Goal: Information Seeking & Learning: Check status

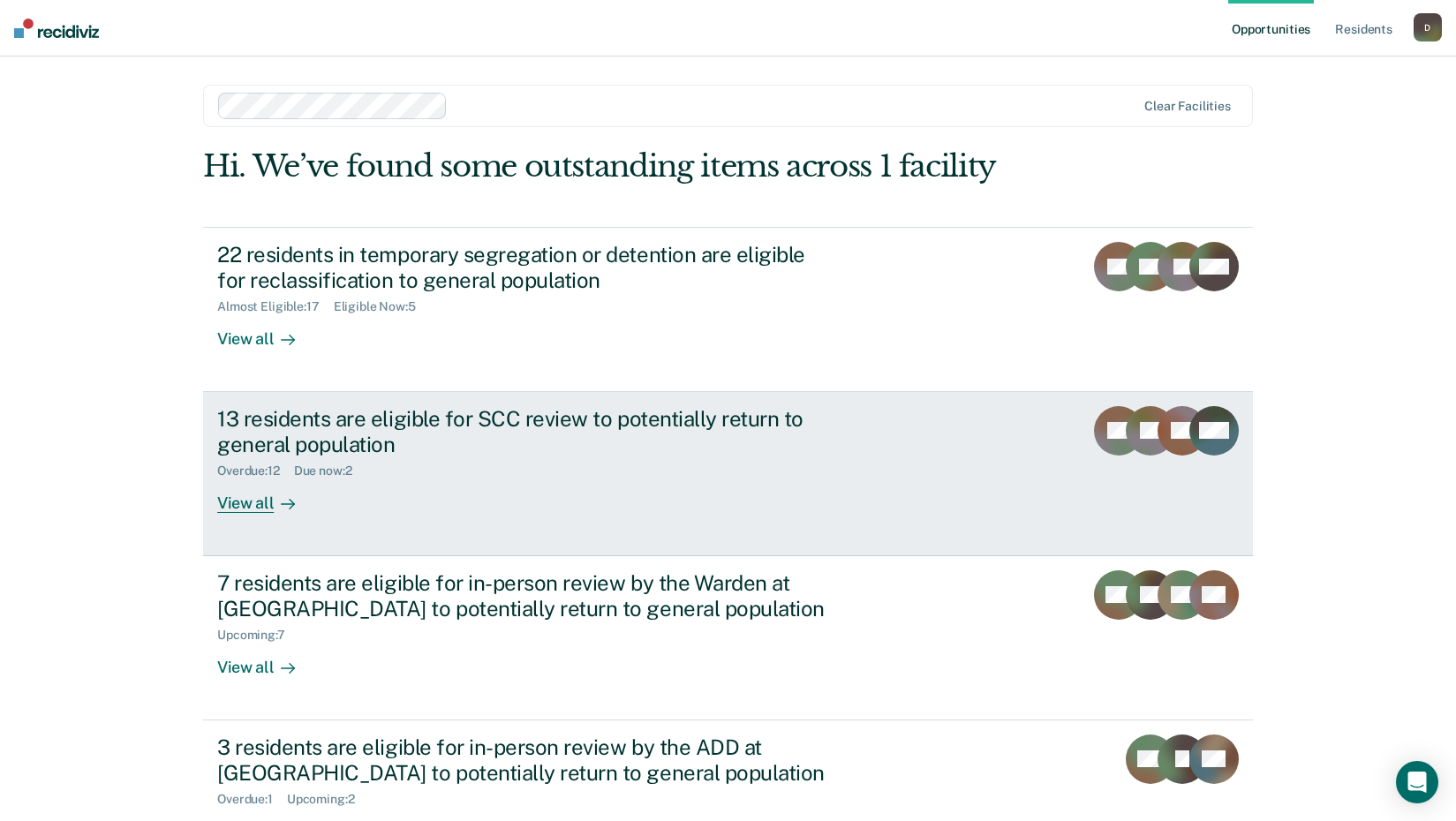
click at [258, 514] on link "13 residents are eligible for SCC review to potentially return to general popul…" at bounding box center [728, 474] width 1050 height 164
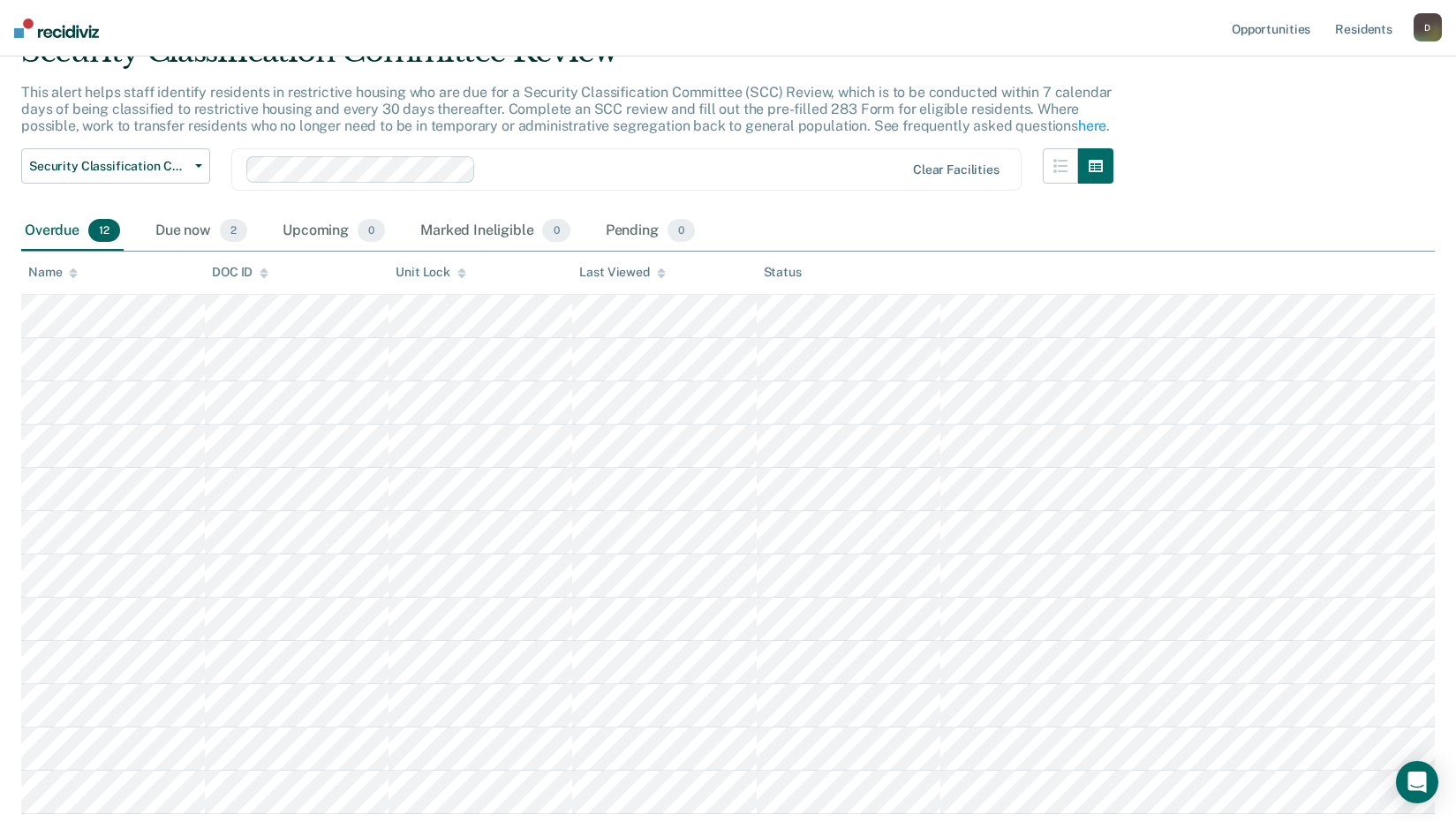
scroll to position [176, 0]
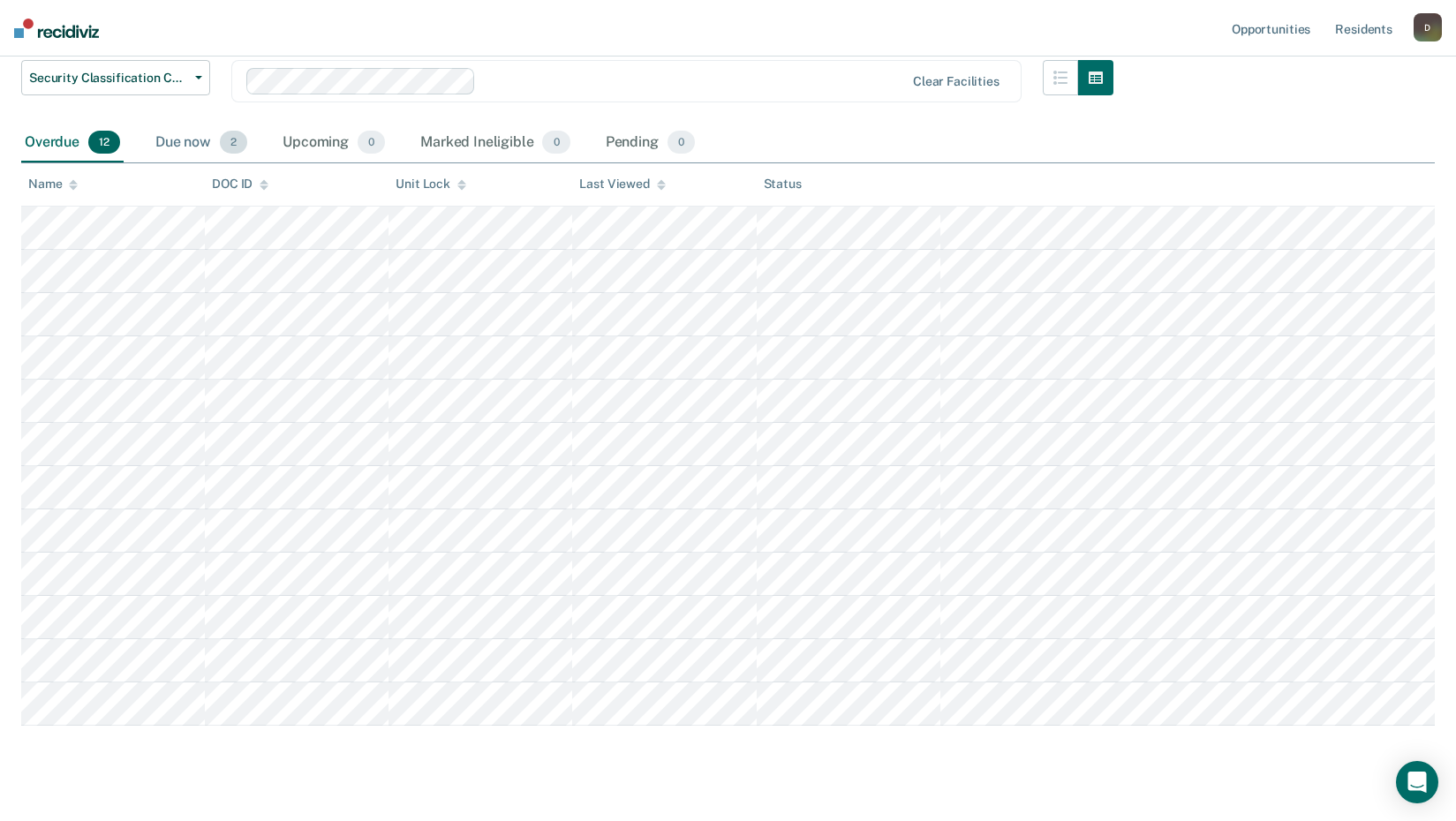
click at [193, 140] on div "Due now 2" at bounding box center [202, 142] width 99 height 39
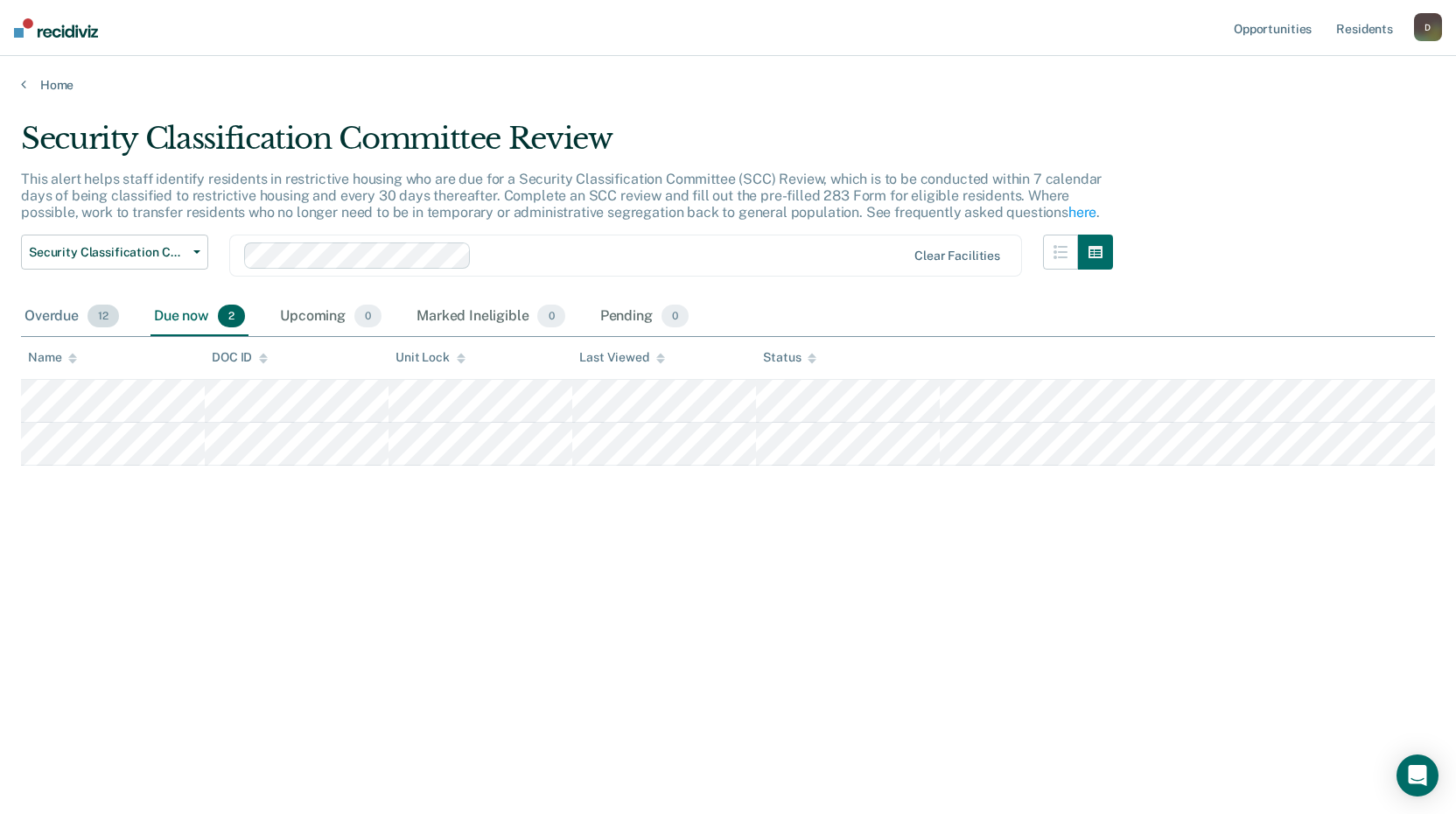
click at [34, 312] on div "Overdue 12" at bounding box center [72, 316] width 102 height 38
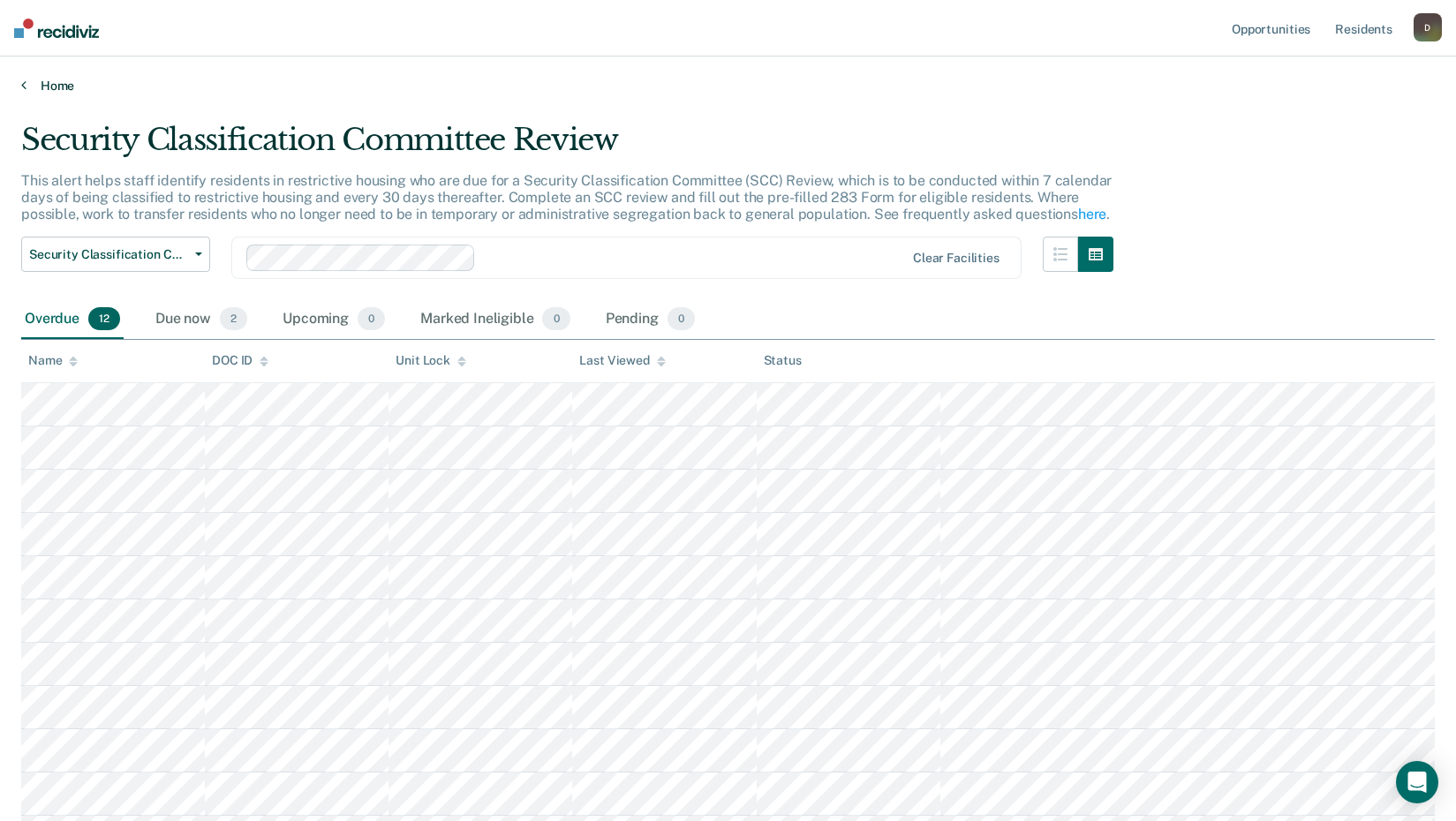
click at [62, 82] on link "Home" at bounding box center [728, 86] width 1414 height 16
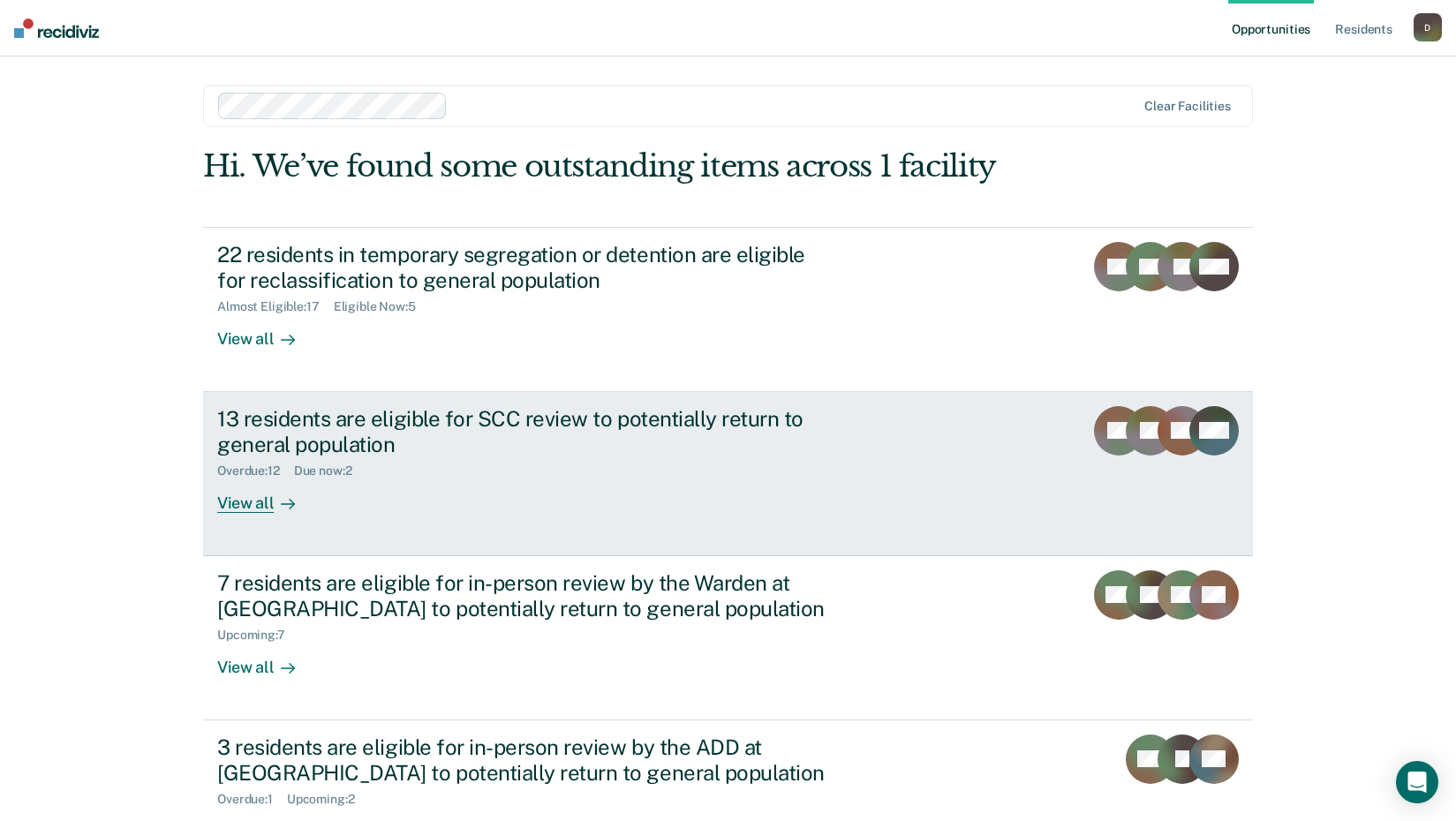
click at [261, 524] on link "13 residents are eligible for SCC review to potentially return to general popul…" at bounding box center [728, 474] width 1050 height 164
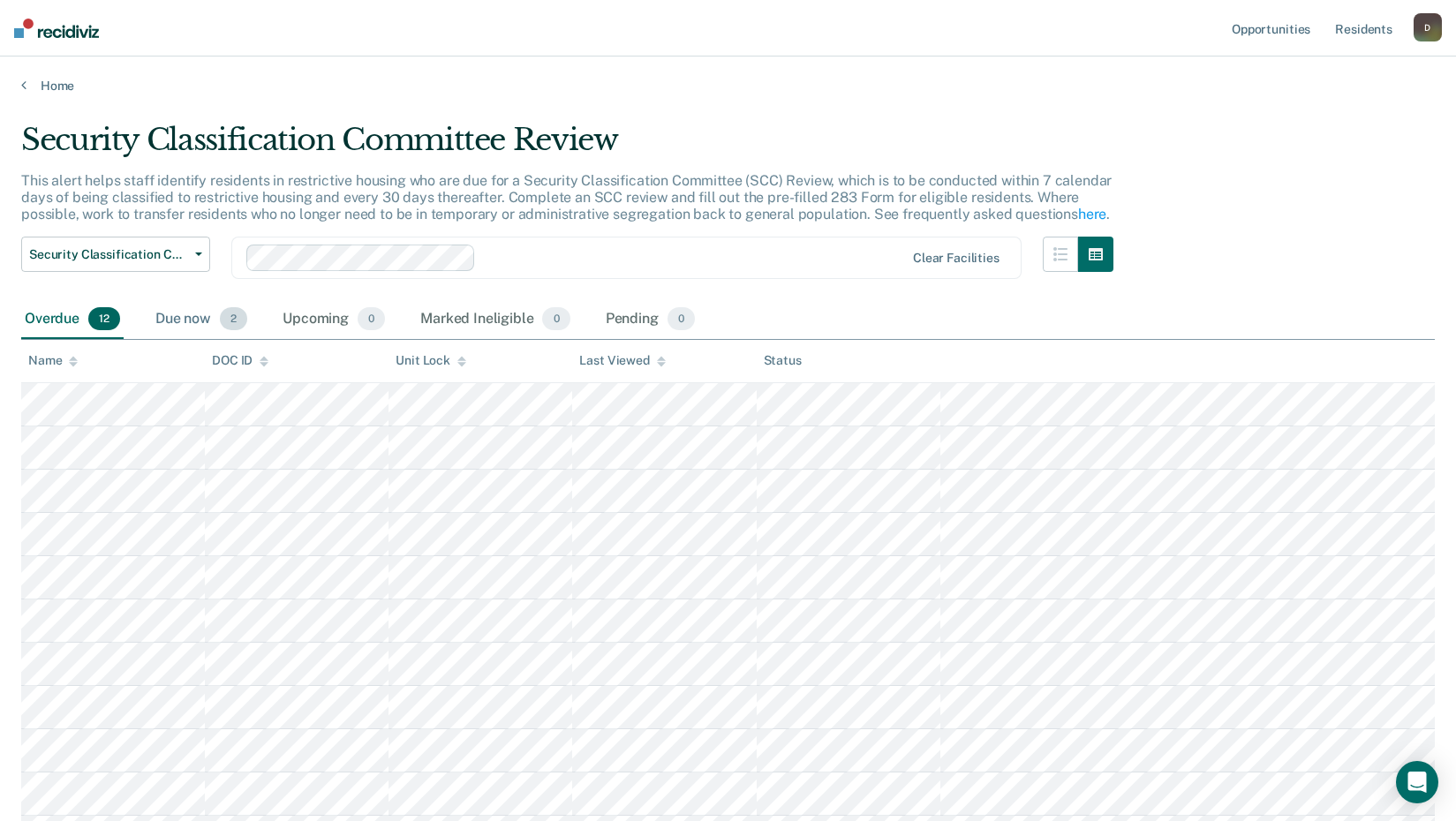
click at [189, 319] on div "Due now 2" at bounding box center [202, 319] width 99 height 39
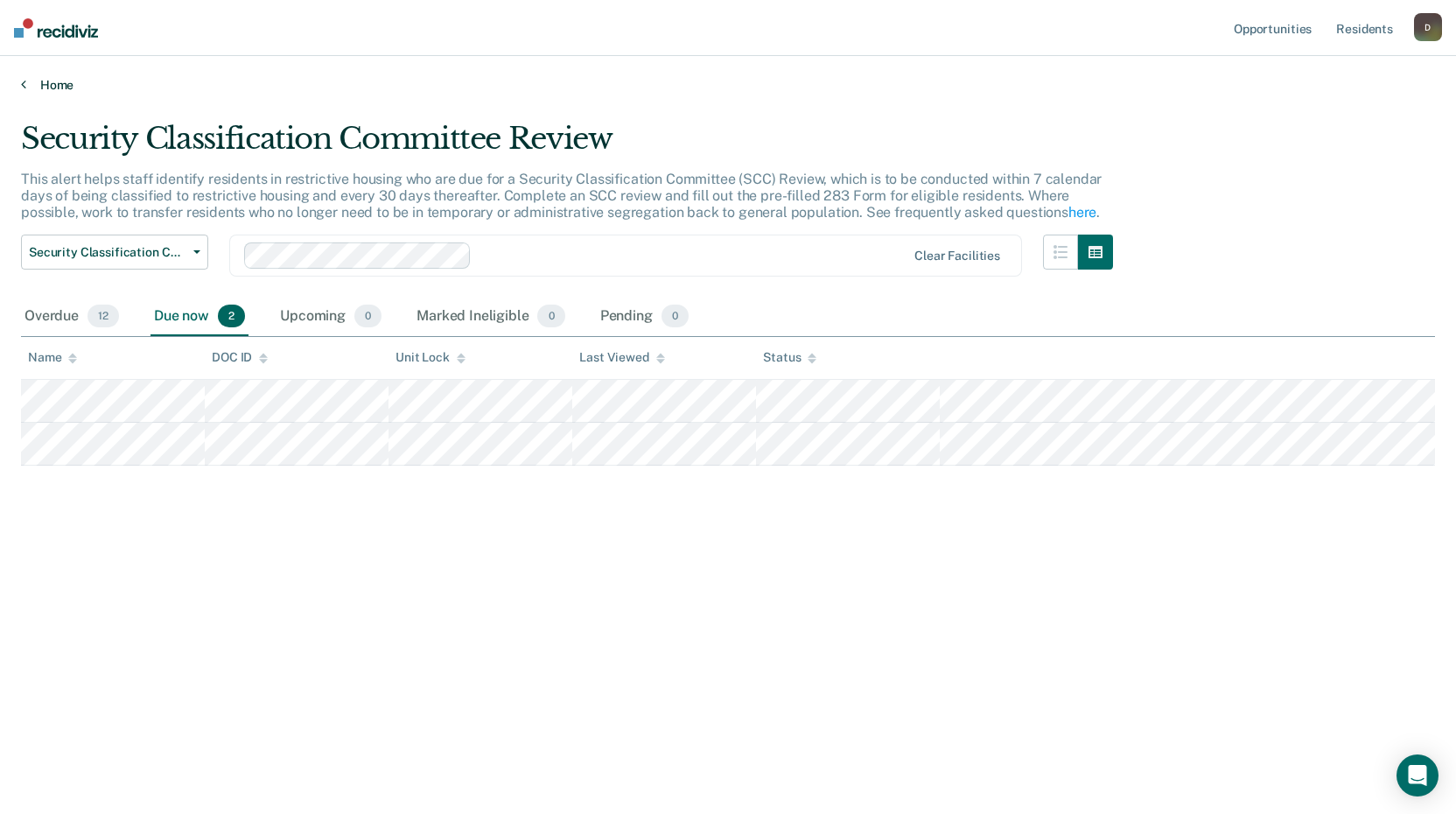
click at [40, 90] on link "Home" at bounding box center [728, 85] width 1414 height 16
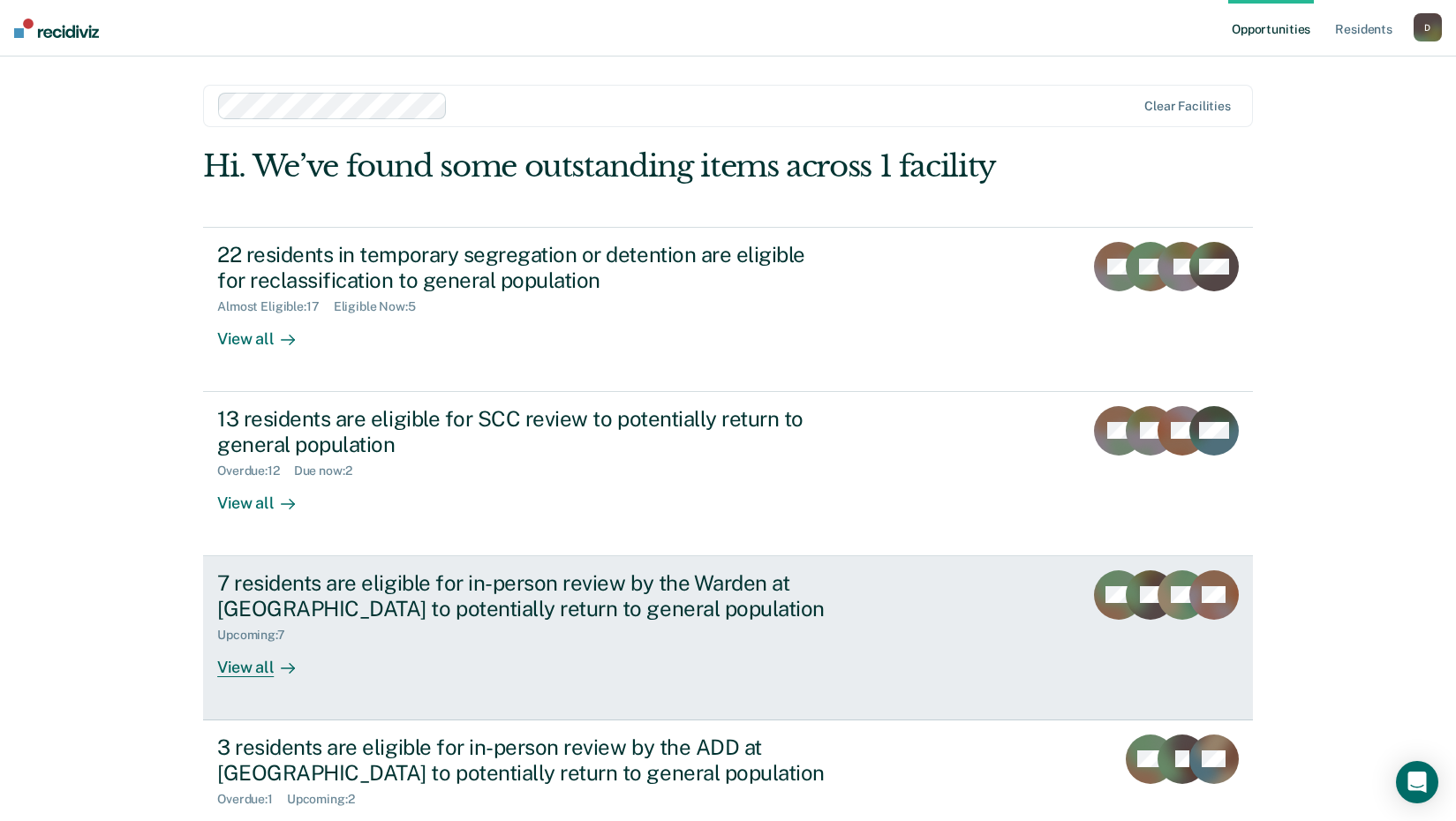
click at [274, 674] on div at bounding box center [285, 667] width 22 height 21
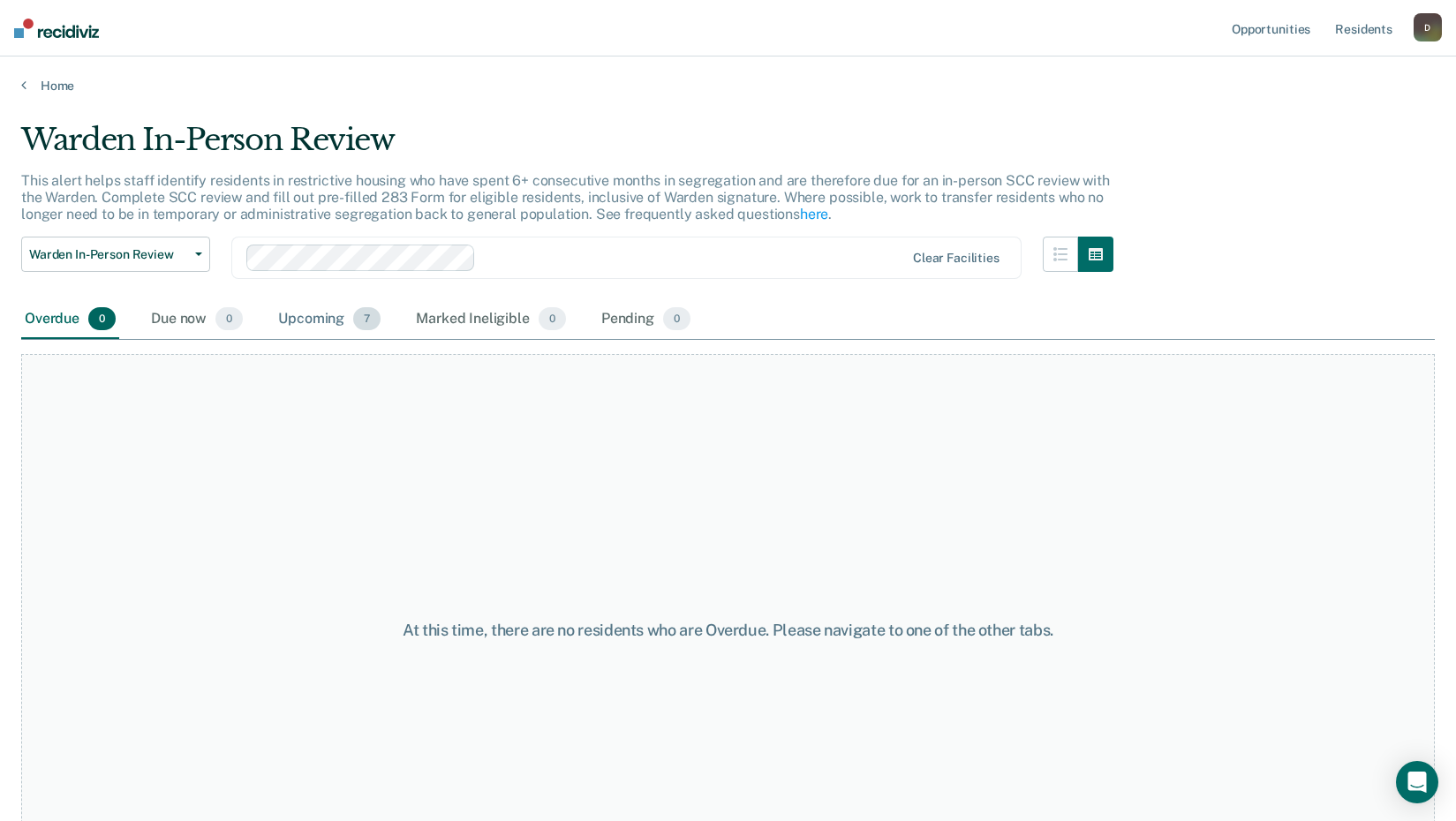
click at [321, 314] on div "Upcoming 7" at bounding box center [330, 319] width 110 height 39
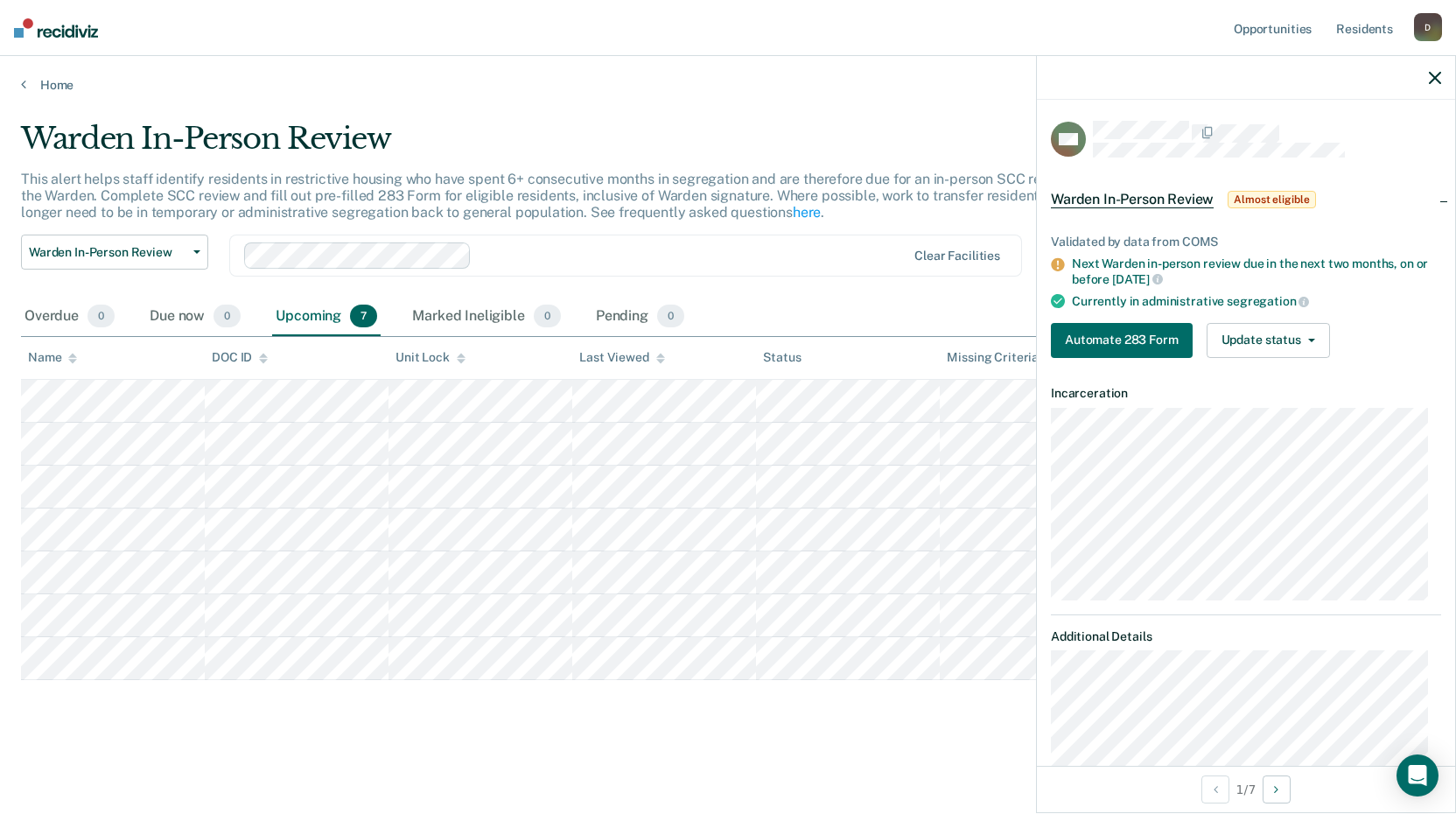
click at [860, 183] on p "This alert helps staff identify residents in restrictive housing who have spent…" at bounding box center [560, 195] width 1079 height 50
click at [1438, 84] on icon "button" at bounding box center [1435, 78] width 12 height 12
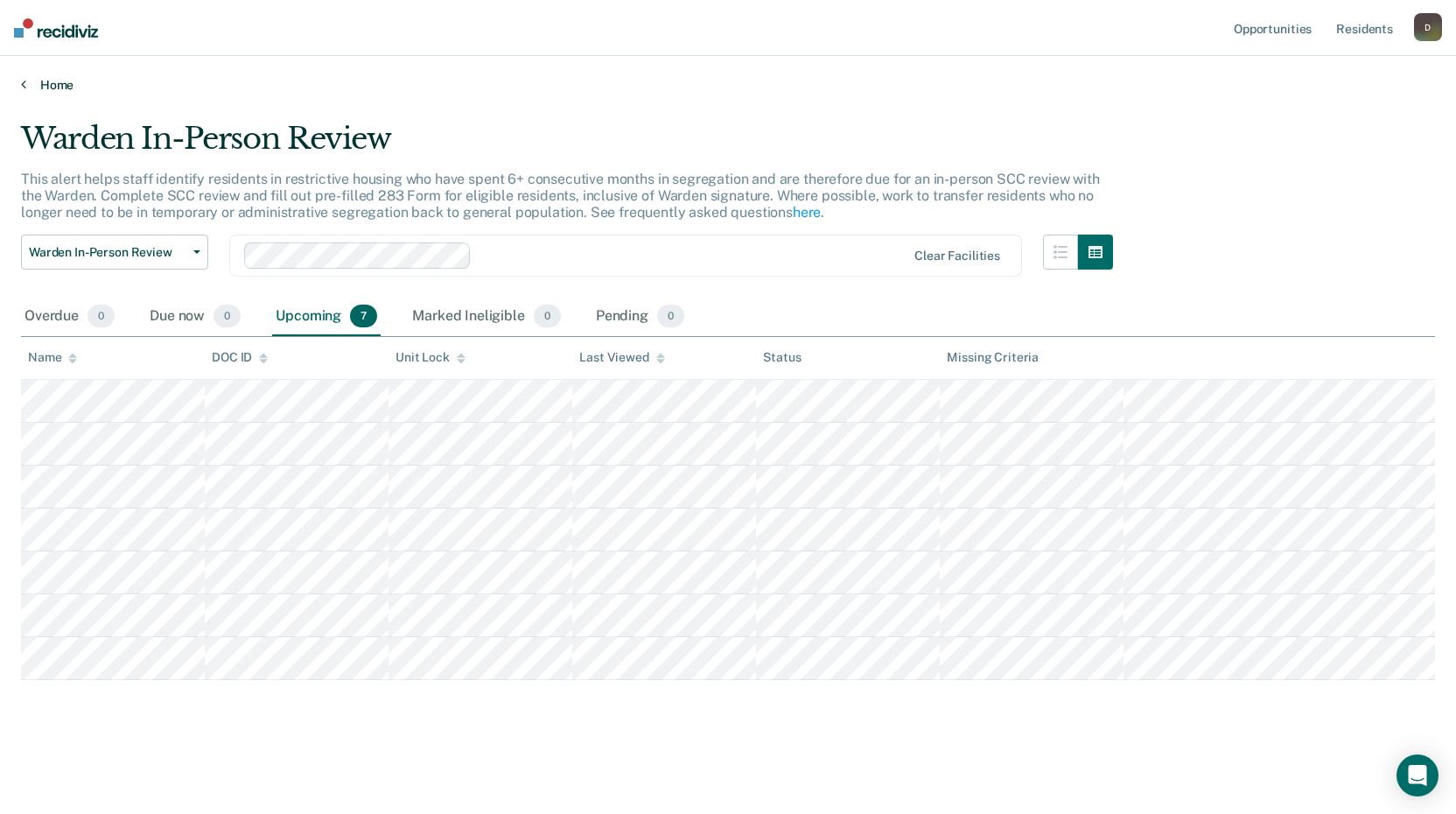
click at [34, 86] on link "Home" at bounding box center [728, 85] width 1414 height 16
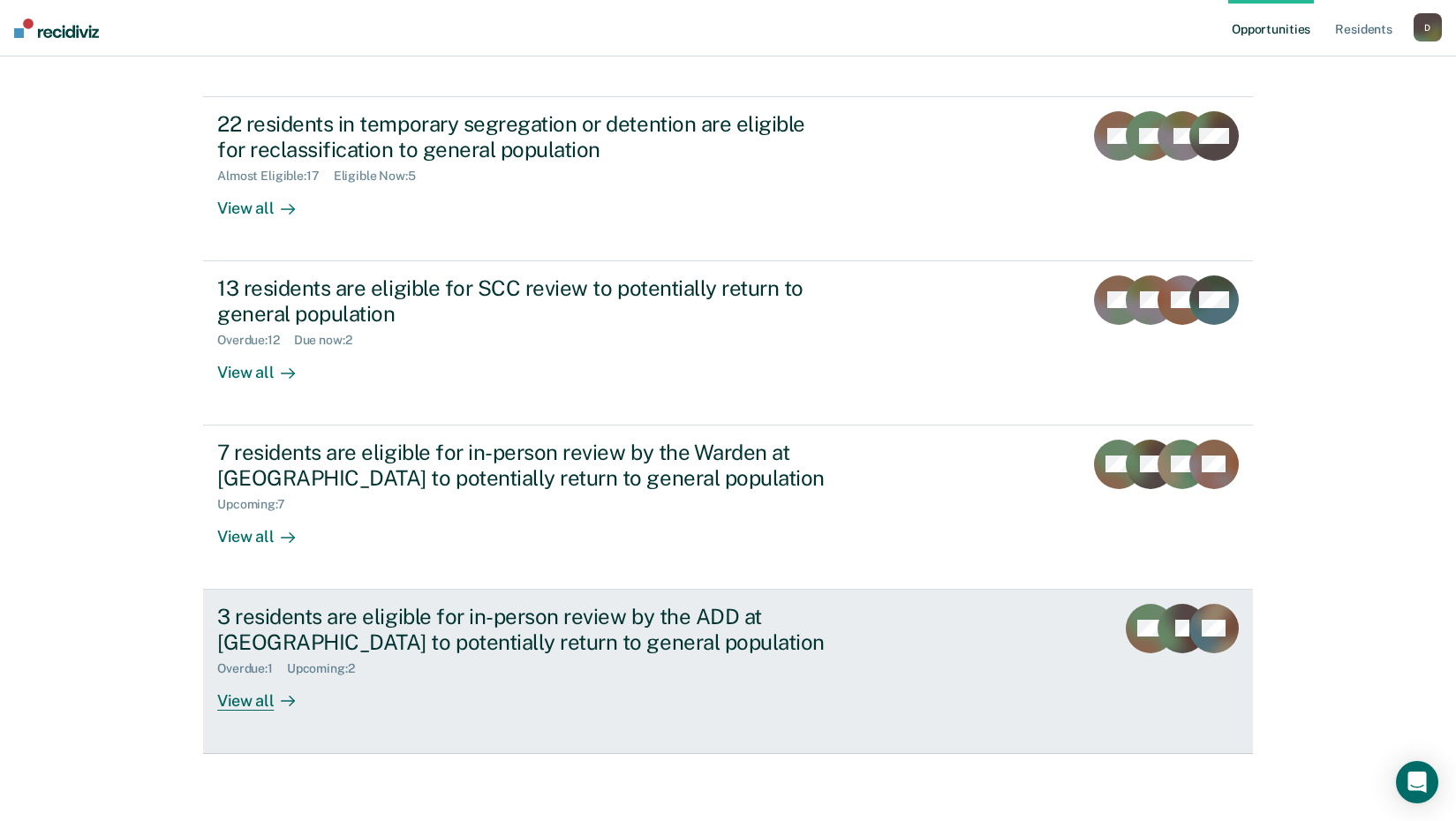
scroll to position [134, 0]
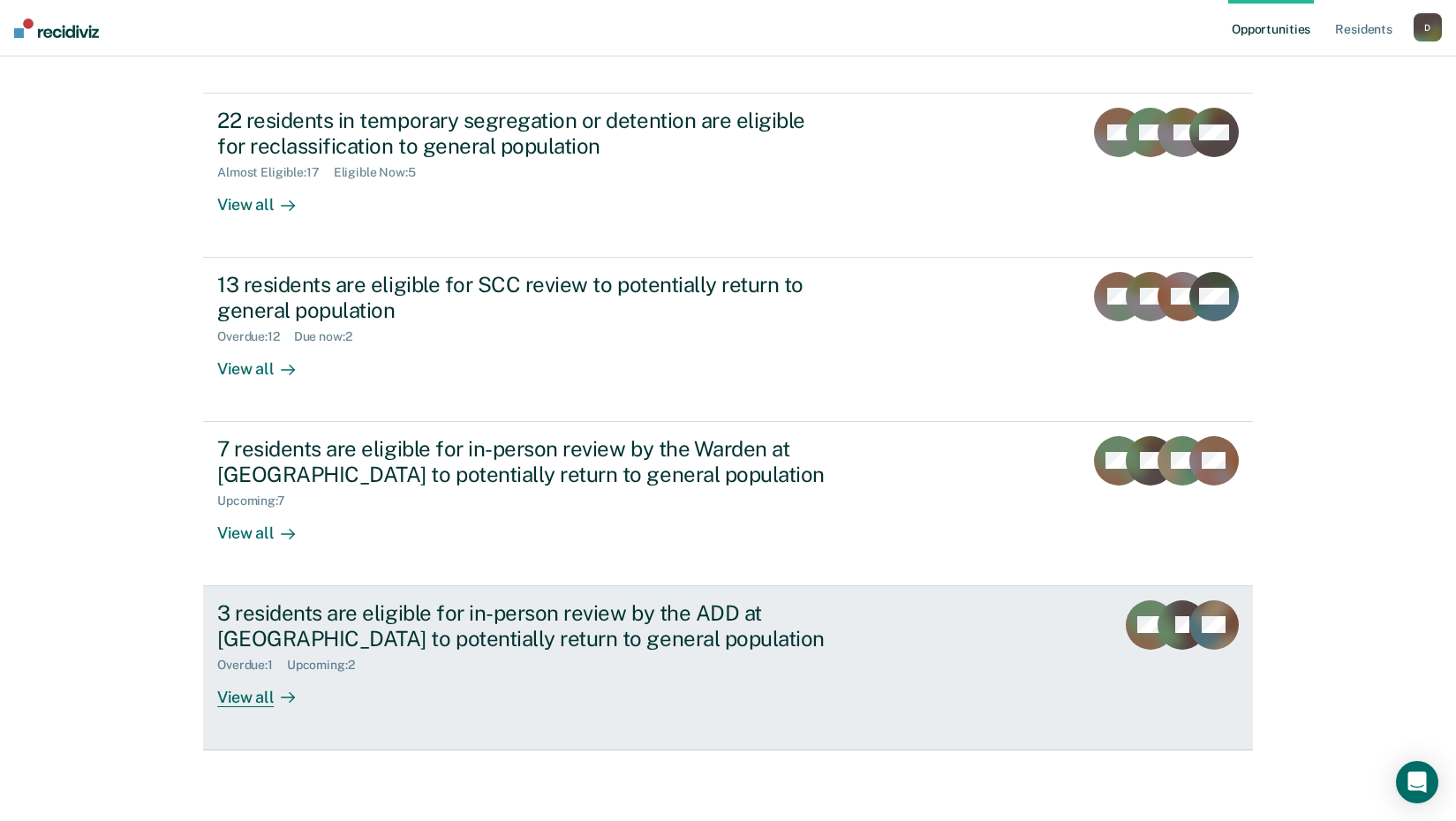
click at [224, 696] on div "View all" at bounding box center [267, 690] width 99 height 34
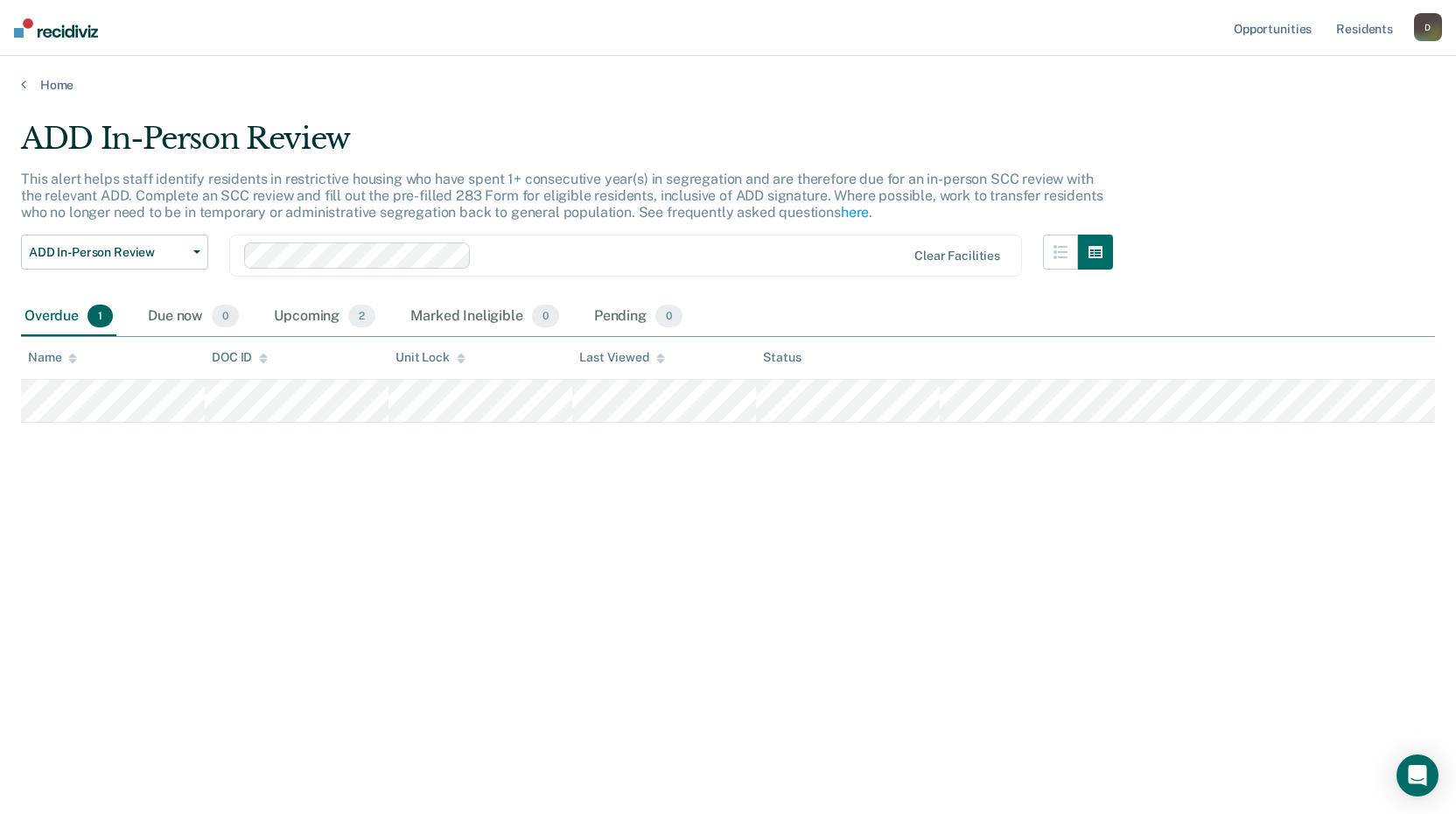
click at [54, 312] on div "Overdue 1" at bounding box center [69, 316] width 95 height 38
click at [309, 314] on div "Upcoming 2" at bounding box center [325, 316] width 109 height 38
